Goal: Information Seeking & Learning: Learn about a topic

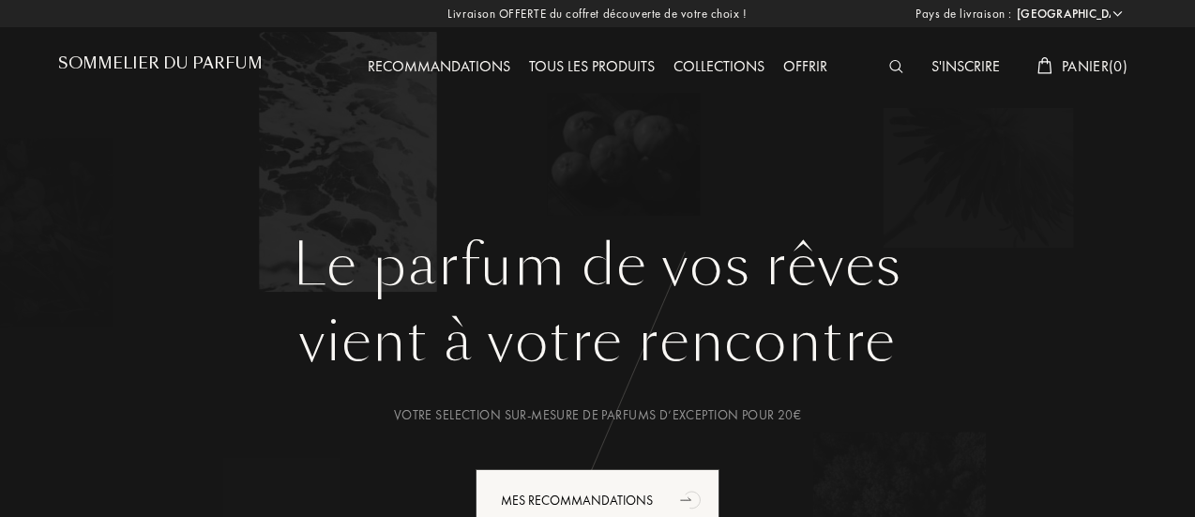
select select "BE"
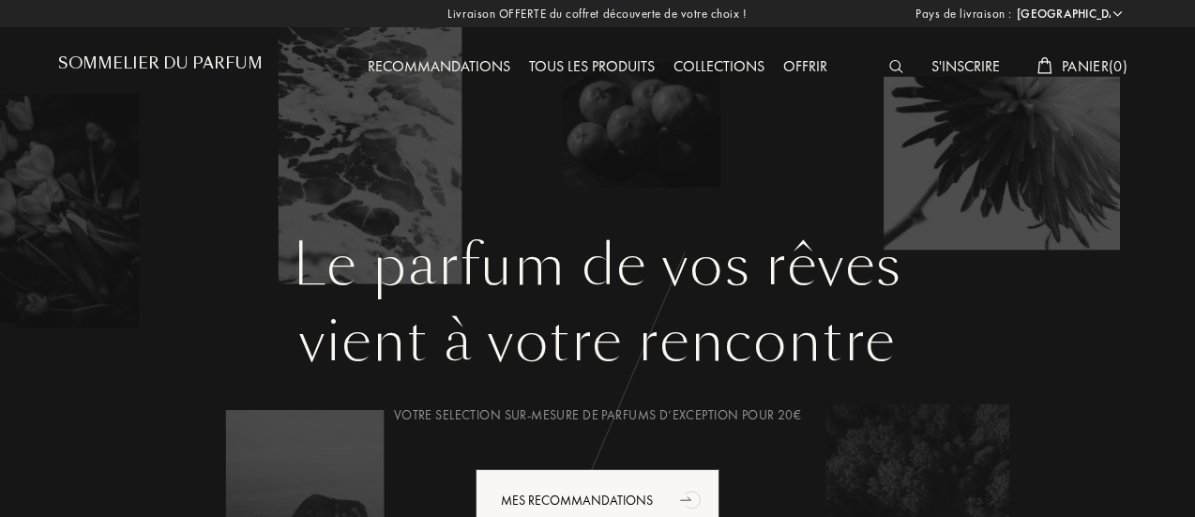
click at [892, 69] on img at bounding box center [896, 66] width 14 height 13
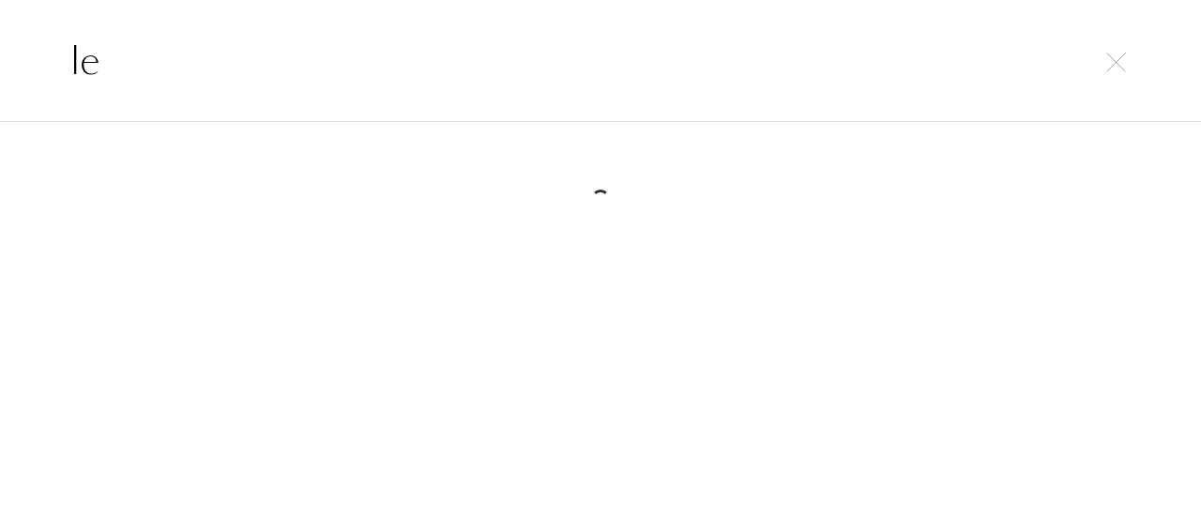
type input "l"
type input "t"
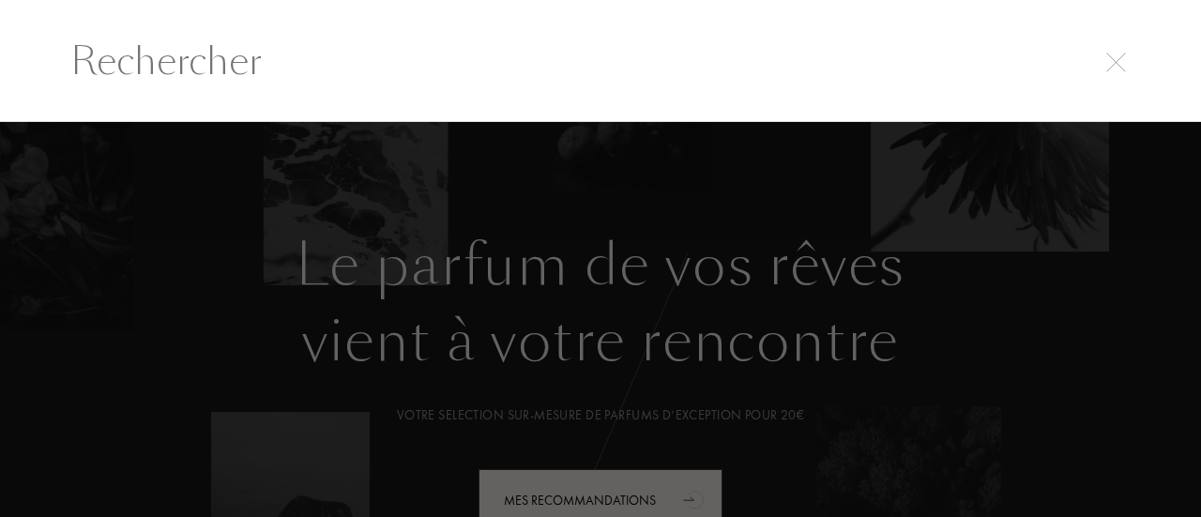
type input "l"
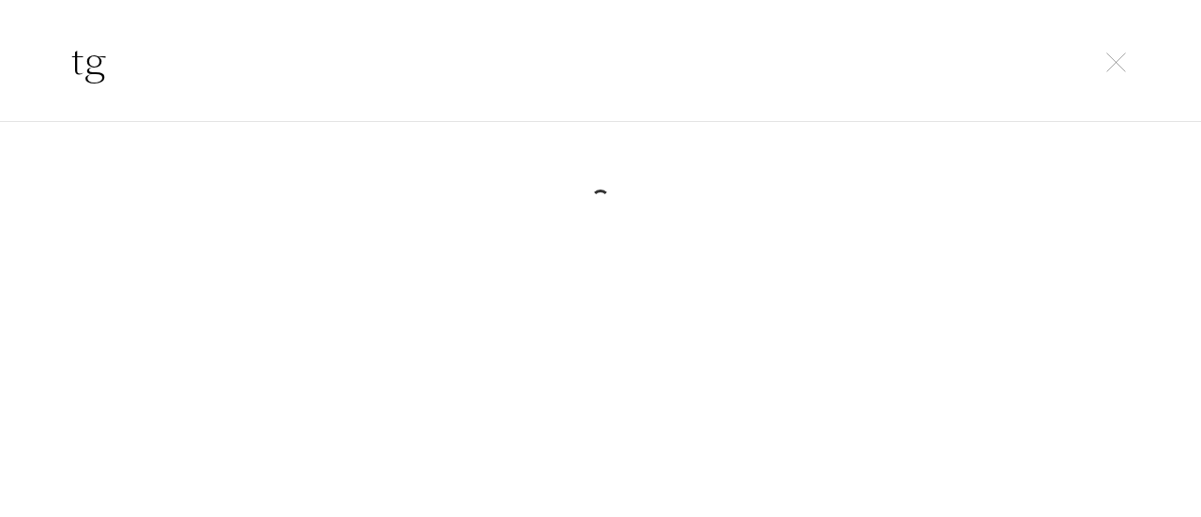
type input "t"
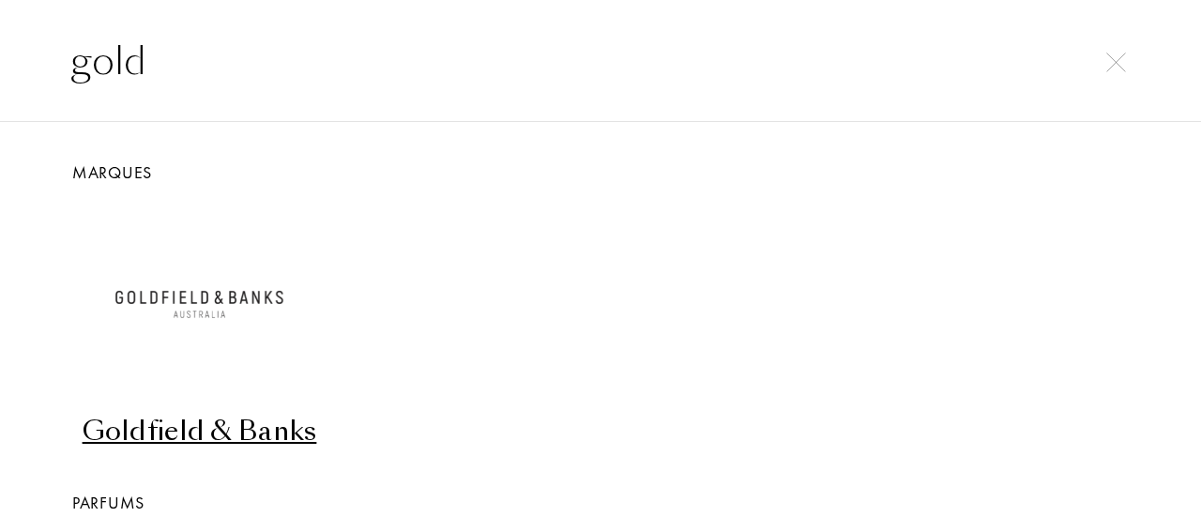
type input "gold"
click at [277, 439] on div "Goldfield & Banks" at bounding box center [199, 431] width 252 height 37
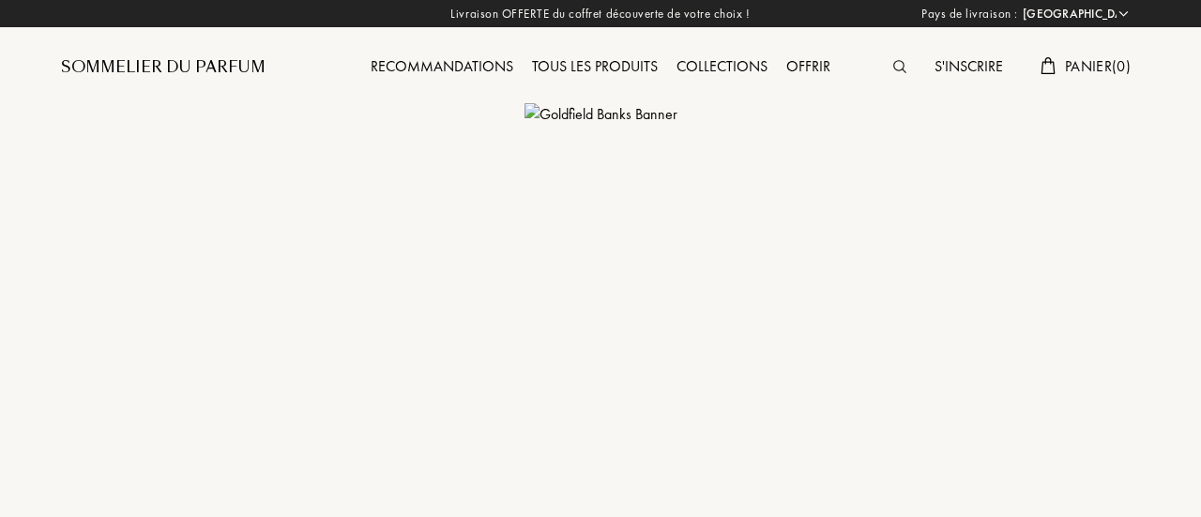
select select "BE"
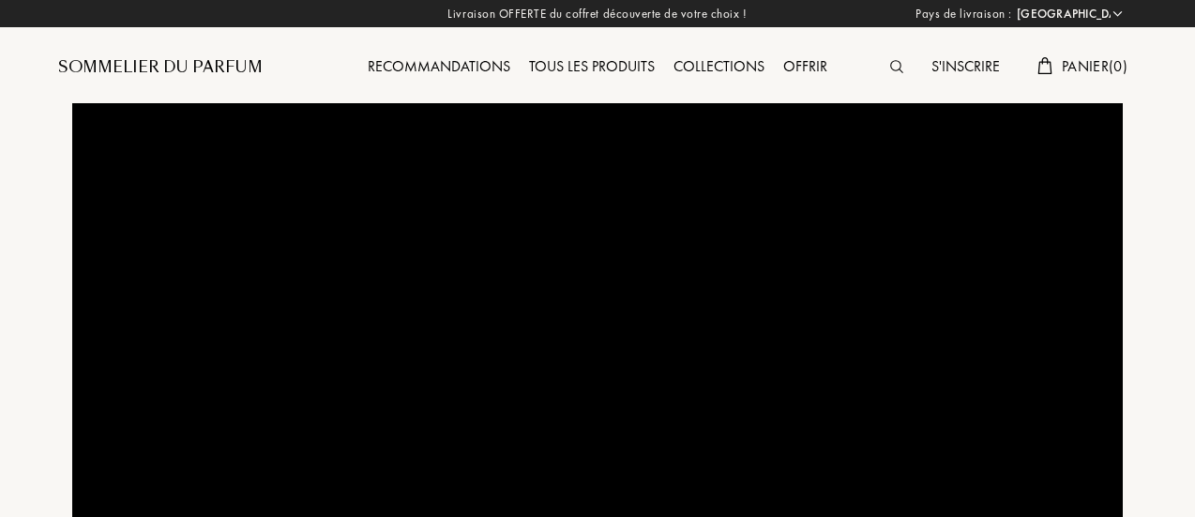
click at [890, 63] on img at bounding box center [896, 66] width 13 height 13
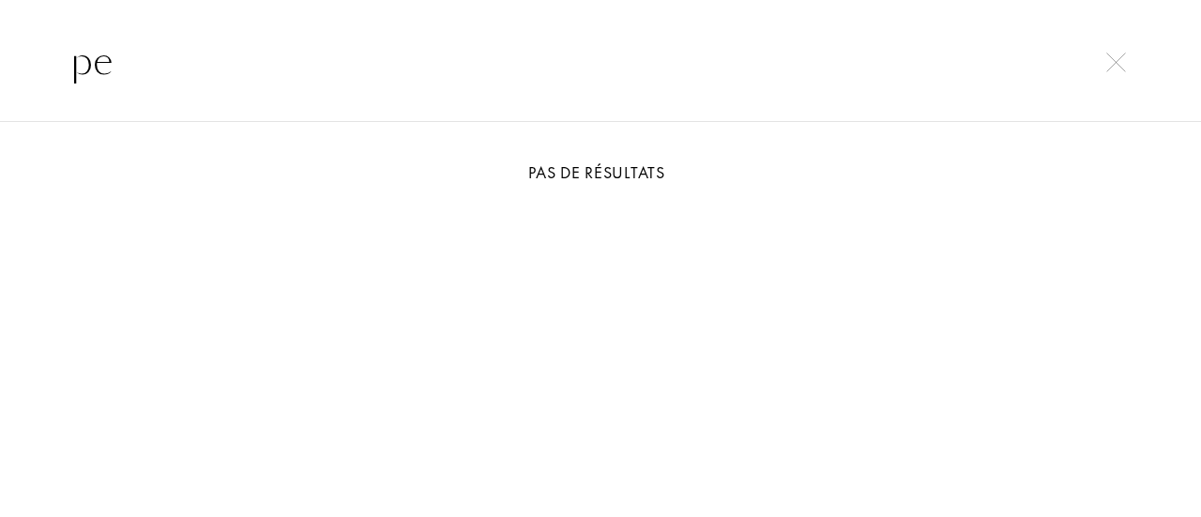
type input "p"
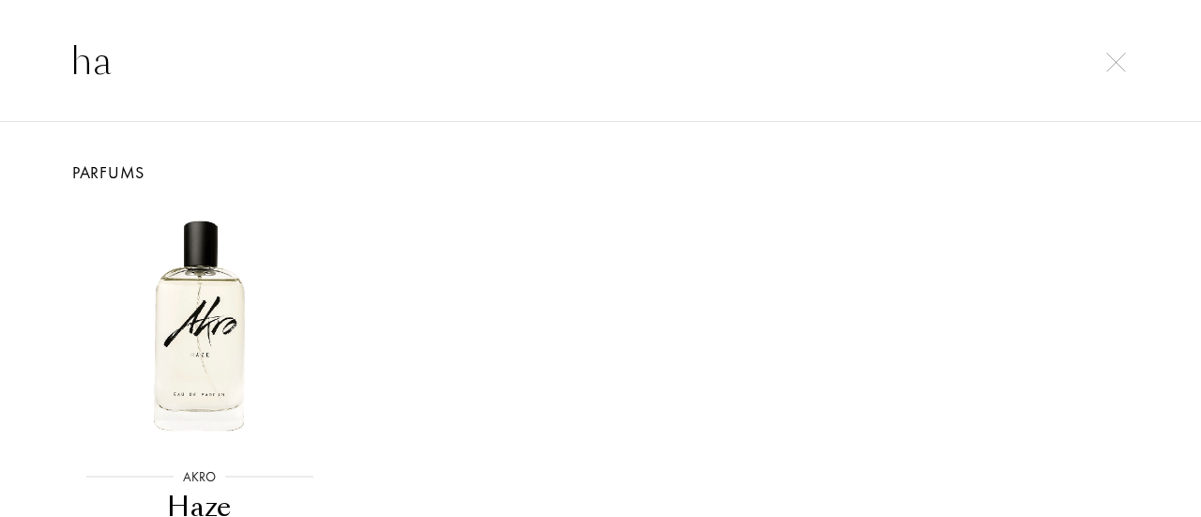
type input "h"
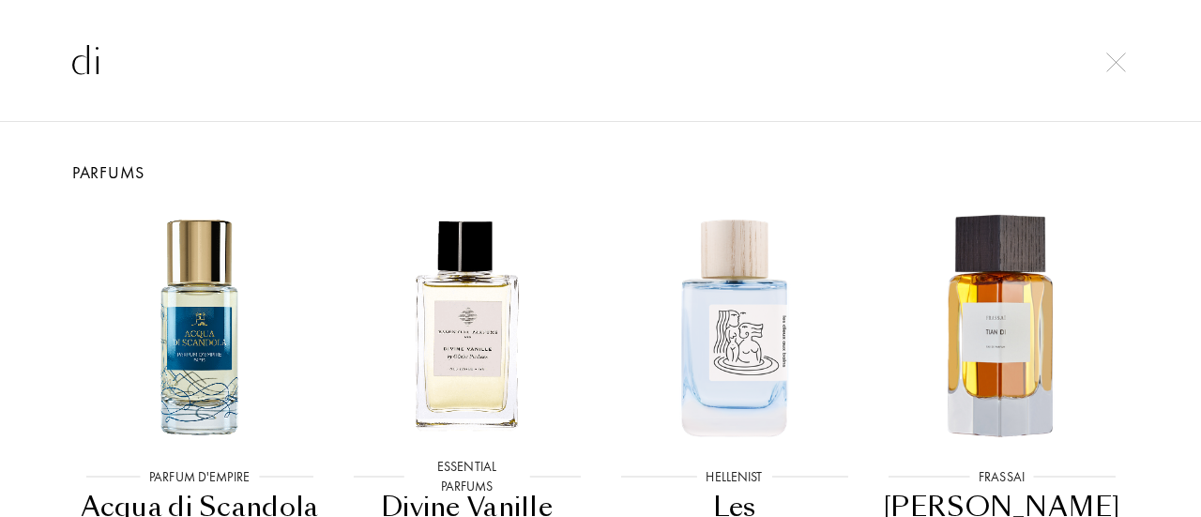
type input "d"
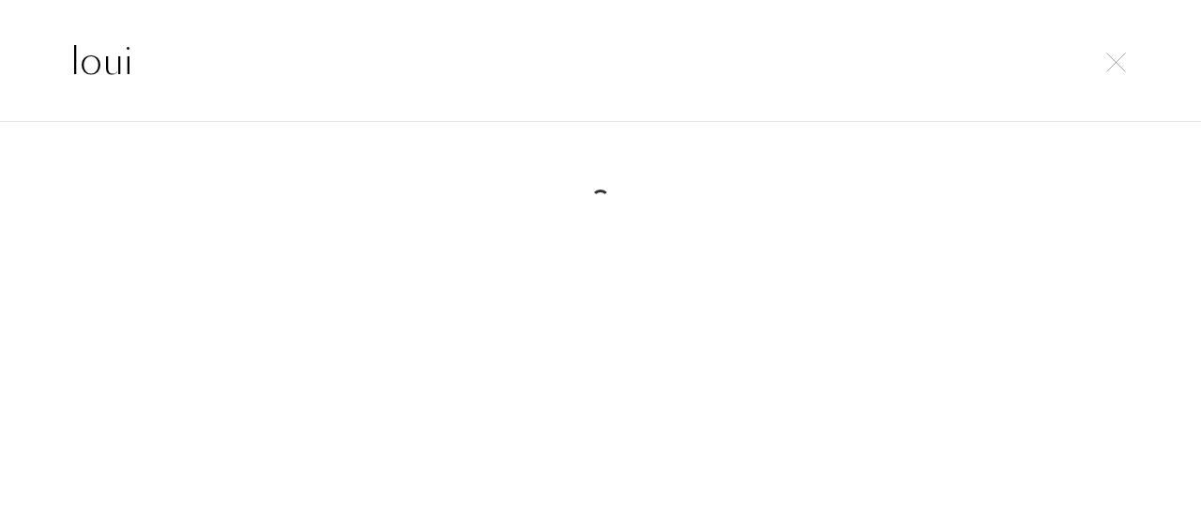
type input "louis"
